Goal: Transaction & Acquisition: Purchase product/service

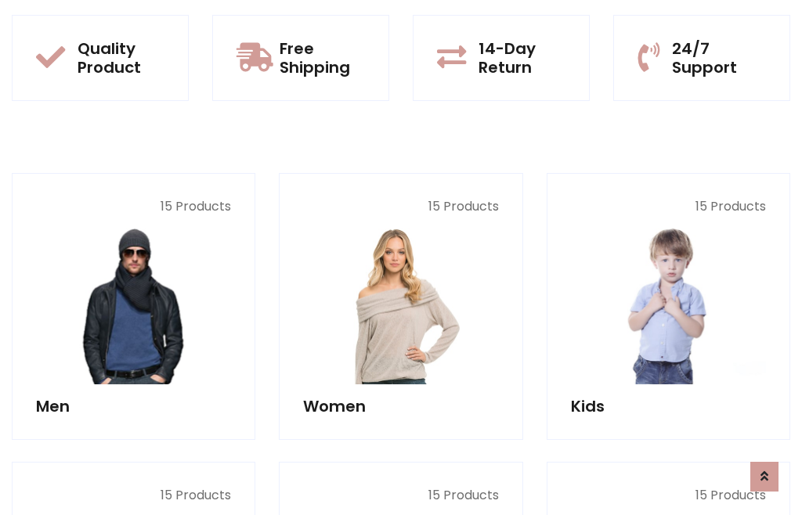
scroll to position [1276, 0]
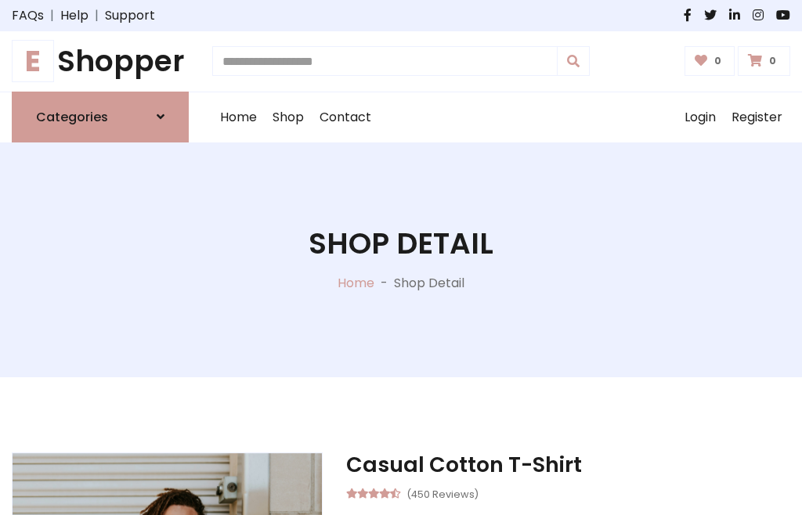
click at [100, 61] on h1 "E Shopper" at bounding box center [100, 61] width 177 height 35
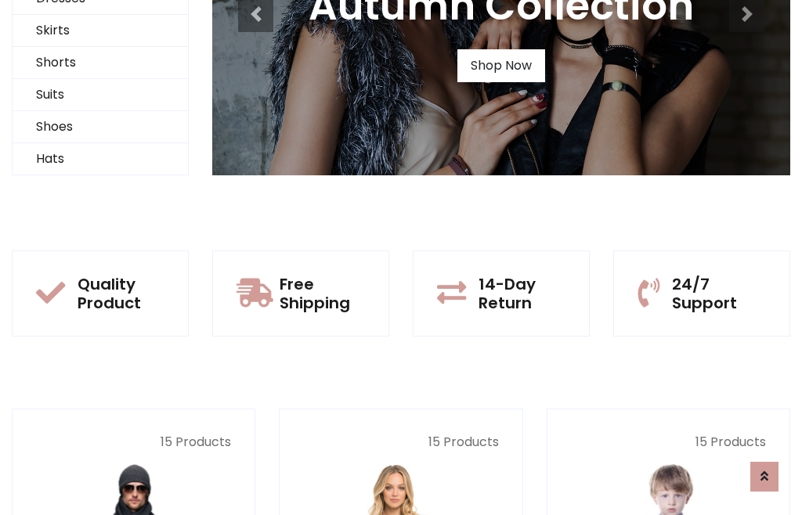
scroll to position [151, 0]
